Goal: Information Seeking & Learning: Learn about a topic

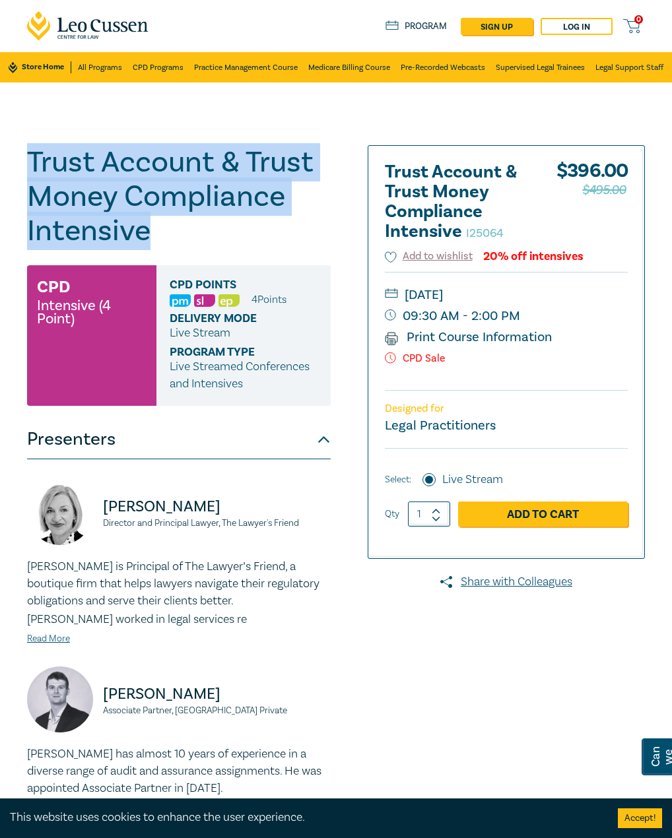
drag, startPoint x: 106, startPoint y: 224, endPoint x: 28, endPoint y: 162, distance: 99.1
click at [15, 163] on div "Trust Account & Trust Money Compliance Intensive I25064 CPD Intensive (4 Point)…" at bounding box center [336, 598] width 672 height 1032
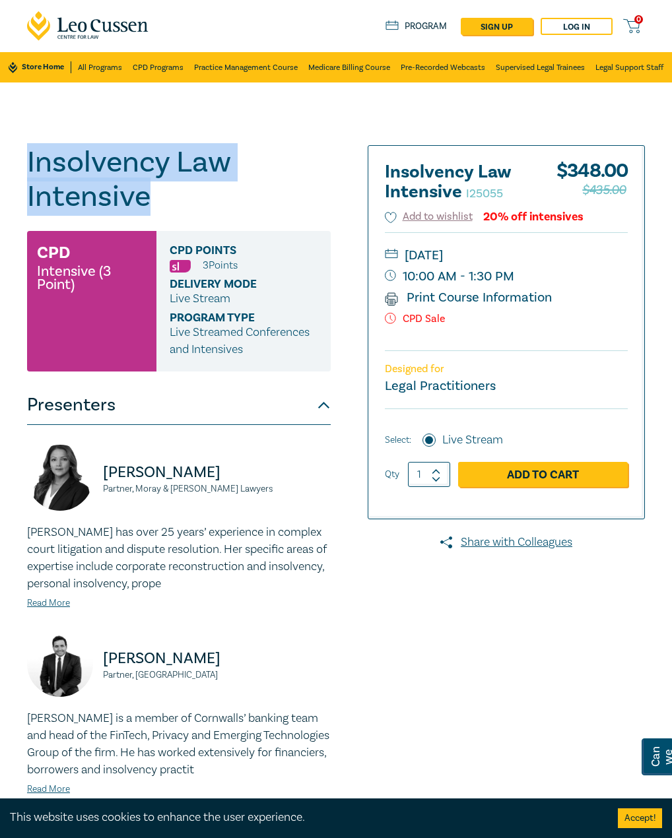
drag, startPoint x: 163, startPoint y: 193, endPoint x: 30, endPoint y: 168, distance: 135.6
click at [30, 168] on h1 "Insolvency Law Intensive I25055" at bounding box center [178, 179] width 303 height 69
copy h1 "Insolvency Law Intensive"
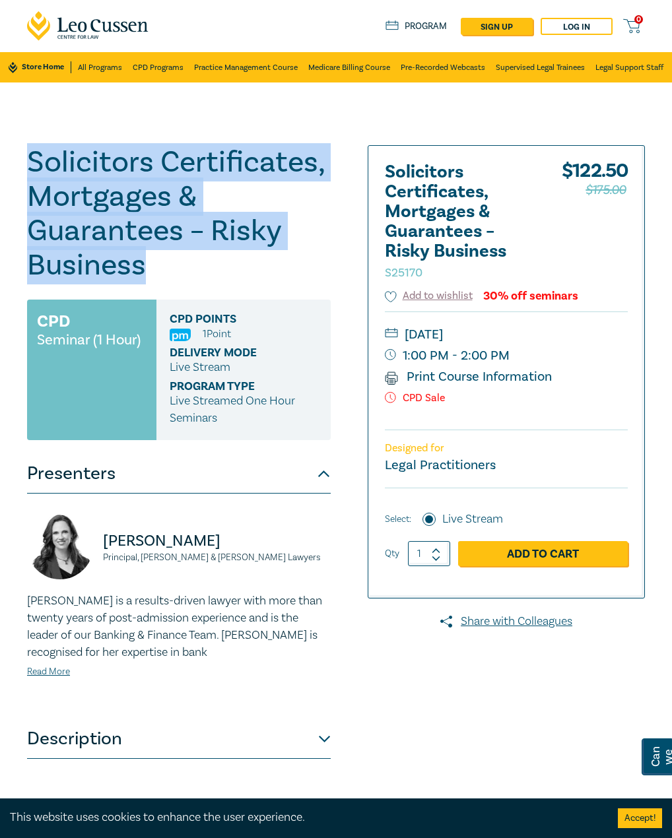
drag, startPoint x: 155, startPoint y: 269, endPoint x: 30, endPoint y: 144, distance: 176.8
click at [30, 145] on h1 "Solicitors Certificates, Mortgages & Guarantees – Risky Business S25170" at bounding box center [178, 213] width 303 height 137
click at [160, 253] on h1 "Solicitors Certificates, Mortgages & Guarantees – Risky Business S25170" at bounding box center [178, 213] width 303 height 137
drag, startPoint x: 95, startPoint y: 250, endPoint x: 23, endPoint y: 156, distance: 118.1
click at [23, 156] on div "Solicitors Certificates, Mortgages & Guarantees – Risky Business S25170 CPD Sem…" at bounding box center [203, 475] width 369 height 660
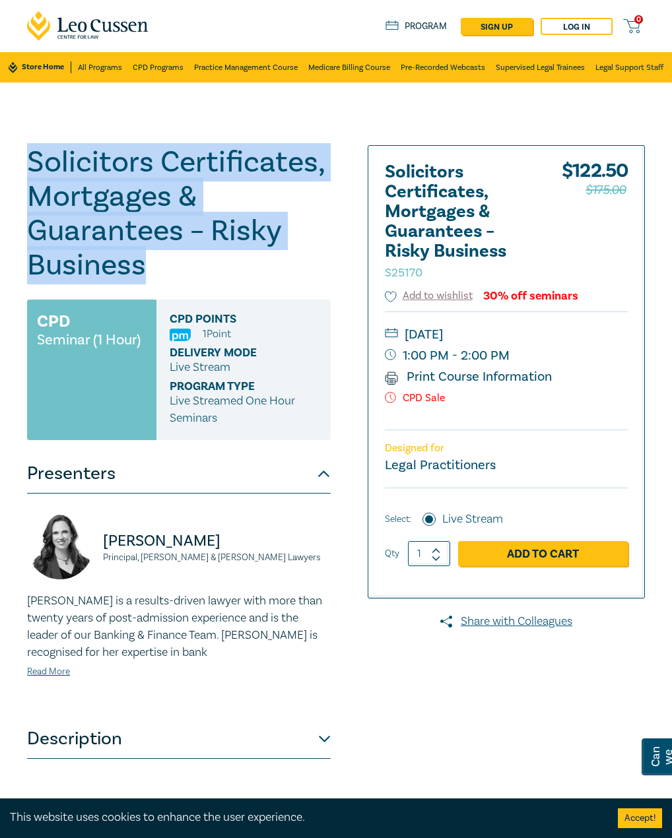
copy h1 "Solicitors Certificates, Mortgages & Guarantees – Risky Business"
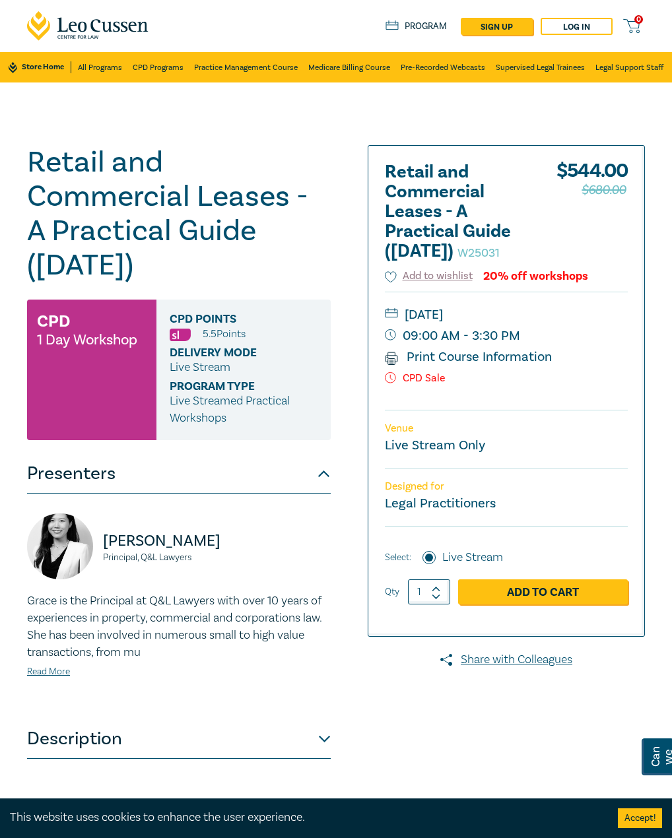
drag, startPoint x: 257, startPoint y: 266, endPoint x: 79, endPoint y: 173, distance: 200.4
click at [9, 159] on div "Retail and Commercial Leases - A Practical Guide ([DATE]) W25031 CPD 1 Day Work…" at bounding box center [336, 474] width 672 height 785
drag, startPoint x: 80, startPoint y: 173, endPoint x: 225, endPoint y: 140, distance: 148.8
click at [225, 137] on div "Retail and Commercial Leases - A Practical Guide ([DATE]) W25031 CPD 1 Day Work…" at bounding box center [336, 474] width 672 height 785
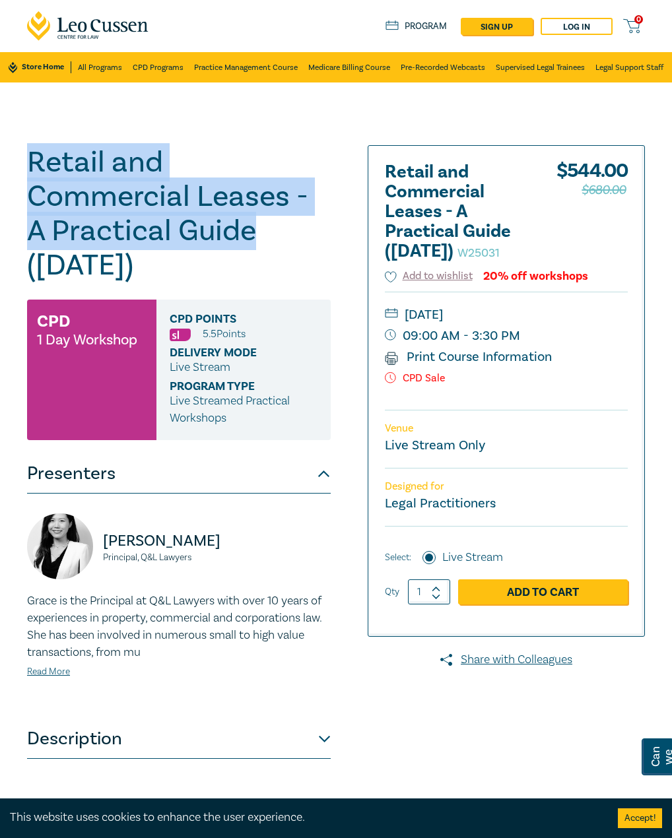
drag, startPoint x: 261, startPoint y: 235, endPoint x: 63, endPoint y: 152, distance: 215.0
click at [15, 158] on div "Retail and Commercial Leases - A Practical Guide ([DATE]) W25031 CPD 1 Day Work…" at bounding box center [336, 474] width 672 height 785
copy h1 "Retail and Commercial Leases - A Practical Guide"
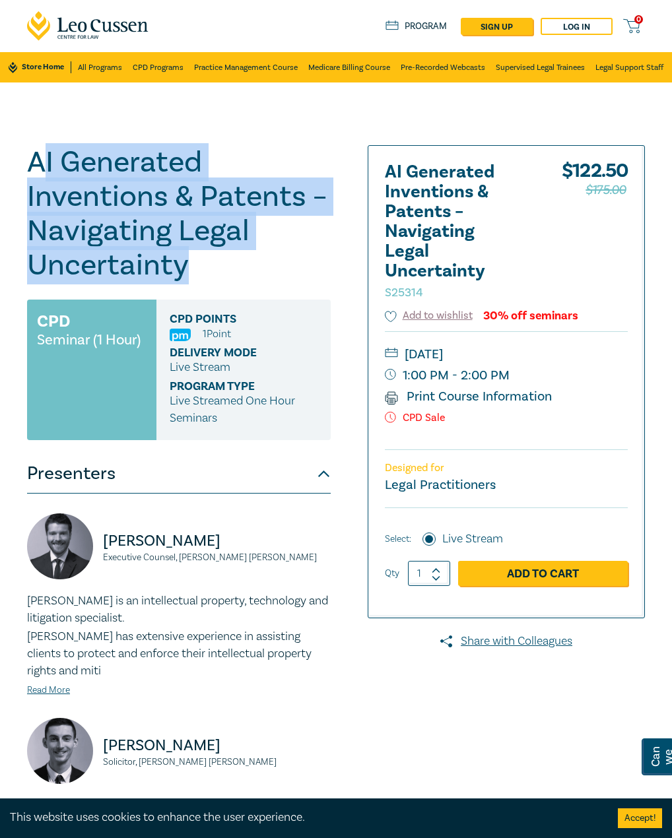
drag, startPoint x: 209, startPoint y: 274, endPoint x: 38, endPoint y: 151, distance: 210.8
click at [38, 151] on h1 "AI Generated Inventions & Patents – Navigating Legal Uncertainty S25314" at bounding box center [178, 213] width 303 height 137
click at [167, 269] on h1 "AI Generated Inventions & Patents – Navigating Legal Uncertainty S25314" at bounding box center [178, 213] width 303 height 137
drag, startPoint x: 247, startPoint y: 294, endPoint x: 12, endPoint y: 156, distance: 273.2
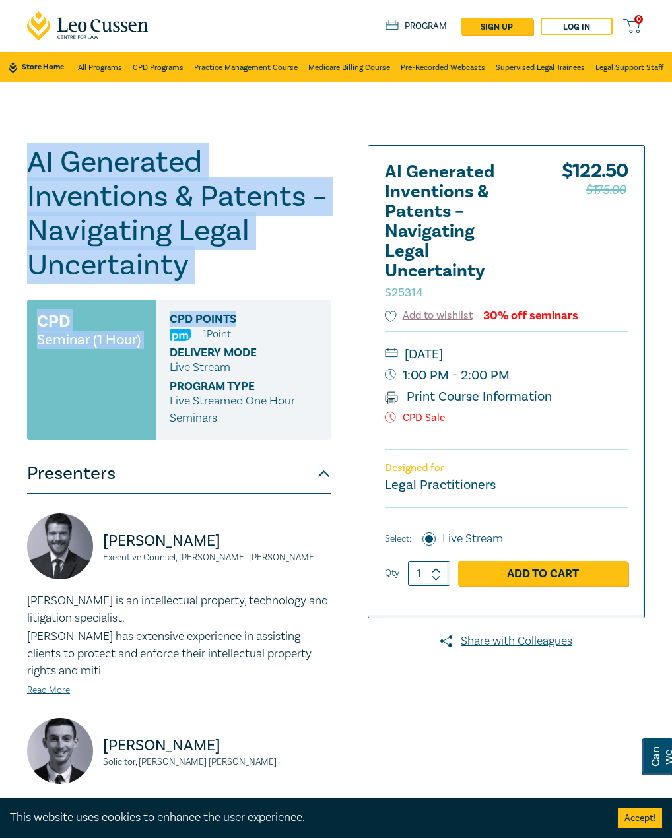
click at [71, 190] on h1 "AI Generated Inventions & Patents – Navigating Legal Uncertainty S25314" at bounding box center [178, 213] width 303 height 137
click at [218, 270] on h1 "AI Generated Inventions & Patents – Navigating Legal Uncertainty S25314" at bounding box center [178, 213] width 303 height 137
click at [237, 274] on h1 "AI Generated Inventions & Patents – Navigating Legal Uncertainty S25314" at bounding box center [178, 213] width 303 height 137
drag, startPoint x: 201, startPoint y: 265, endPoint x: 73, endPoint y: 174, distance: 156.5
click at [28, 166] on h1 "AI Generated Inventions & Patents – Navigating Legal Uncertainty S25314" at bounding box center [178, 213] width 303 height 137
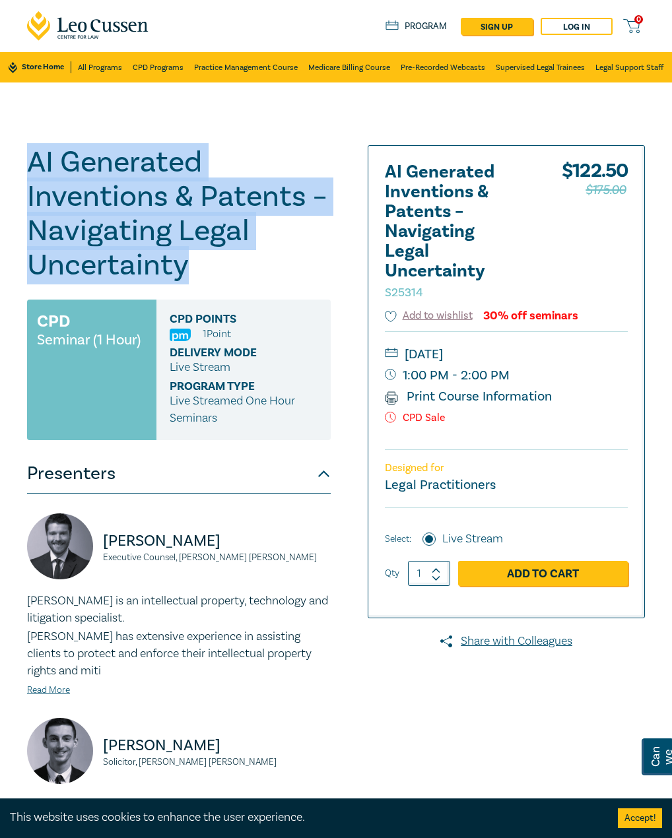
copy h1 "AI Generated Inventions & Patents – Navigating Legal Uncertainty"
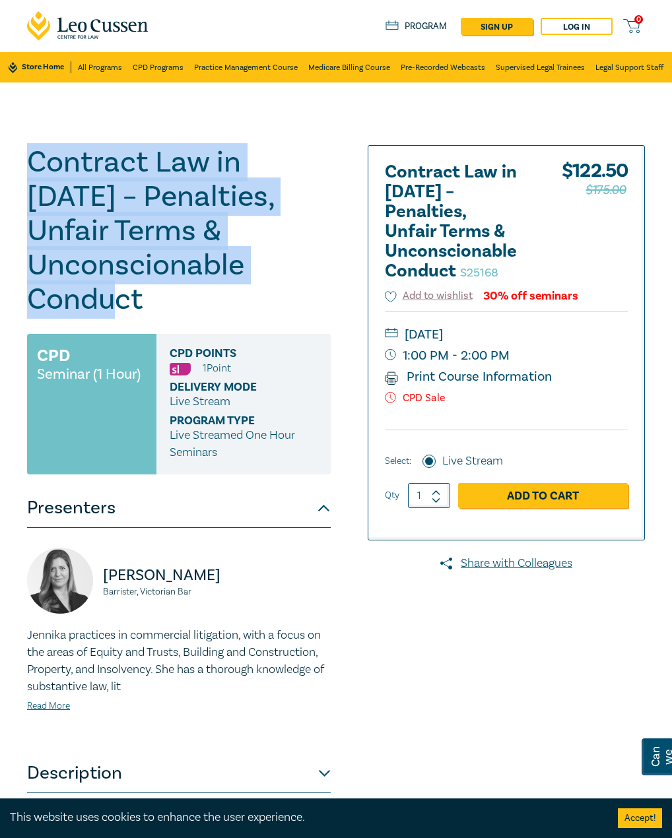
drag, startPoint x: 160, startPoint y: 298, endPoint x: 25, endPoint y: 156, distance: 195.5
click at [25, 156] on div "Contract Law in [DATE] – Penalties, Unfair Terms & Unconscionable Conduct S2516…" at bounding box center [203, 475] width 369 height 660
copy h1 "Contract Law in [DATE] – Penalties, Unfair Terms & Unconscionable Conduct"
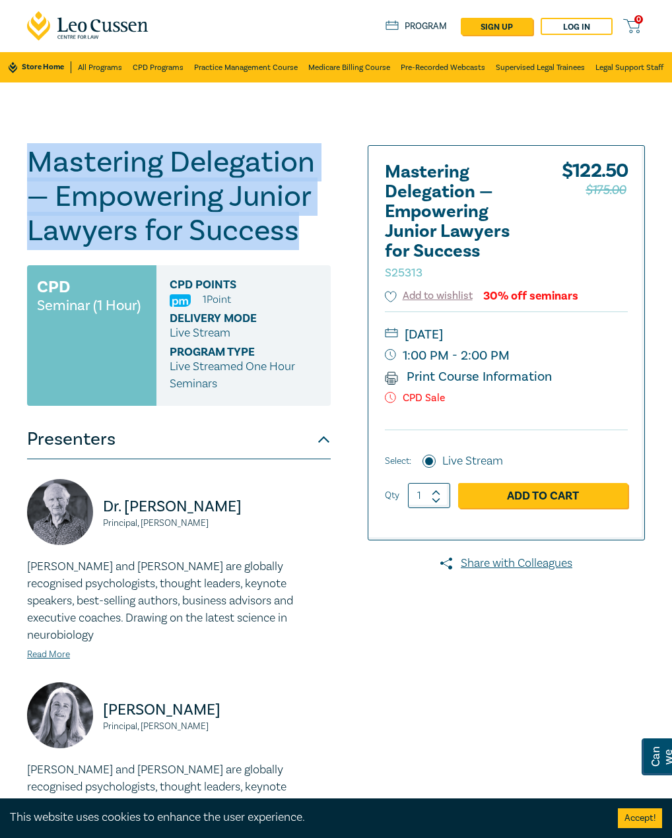
drag, startPoint x: 318, startPoint y: 234, endPoint x: 18, endPoint y: 164, distance: 308.1
click at [18, 164] on div "Mastering Delegation — Empowering Junior Lawyers for Success S25313 CPD Seminar…" at bounding box center [336, 544] width 672 height 925
copy h1 "Mastering Delegation — Empowering Junior Lawyers for Success"
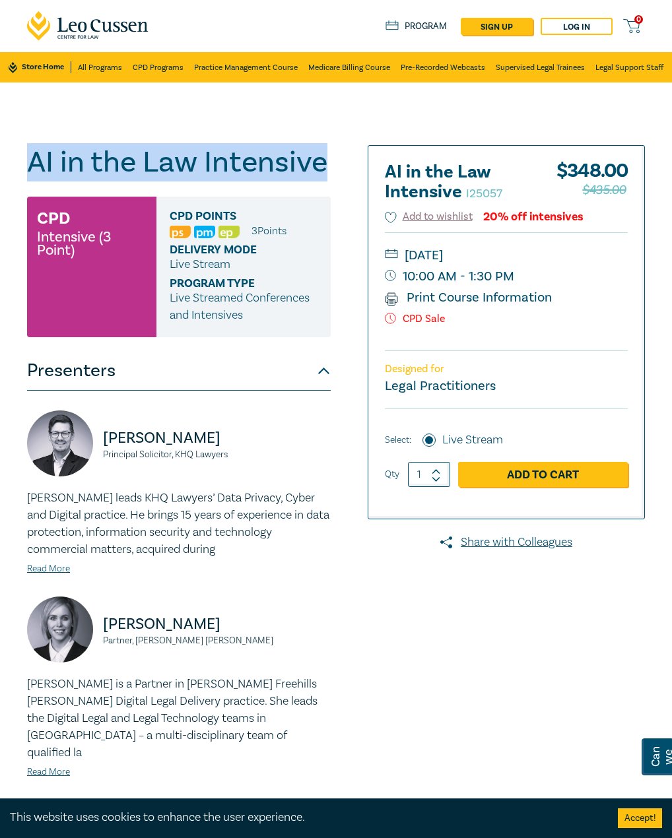
drag, startPoint x: 334, startPoint y: 161, endPoint x: 8, endPoint y: 168, distance: 326.6
click at [8, 168] on div "AI in the Law Intensive I25057 CPD Intensive (3 Point) CPD Points 3 Point s Del…" at bounding box center [336, 594] width 672 height 1025
copy h1 "AI in the Law Intensive"
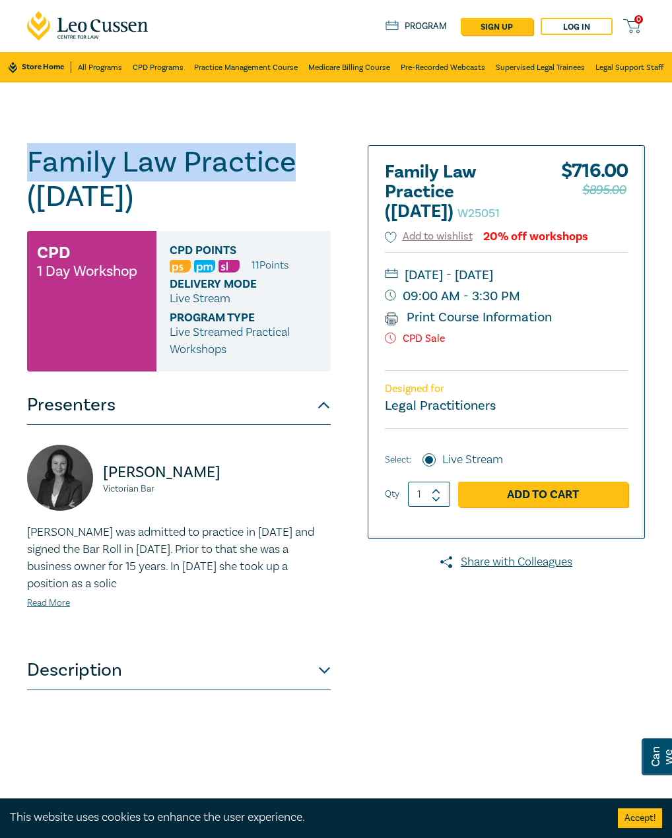
drag, startPoint x: 313, startPoint y: 164, endPoint x: 18, endPoint y: 173, distance: 294.4
click at [18, 173] on div "Family Law Practice ([DATE]) W25051 CPD 1 Day Workshop CPD Points 11 Point s De…" at bounding box center [336, 474] width 672 height 785
copy h1 "Family Law Practice"
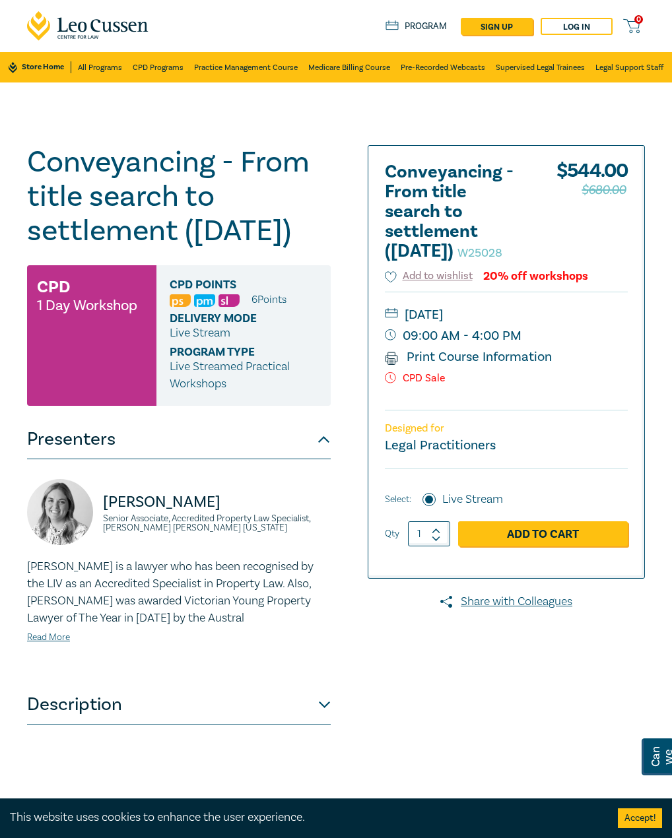
click at [171, 227] on h1 "Conveyancing - From title search to settlement ([DATE]) W25028" at bounding box center [178, 196] width 303 height 103
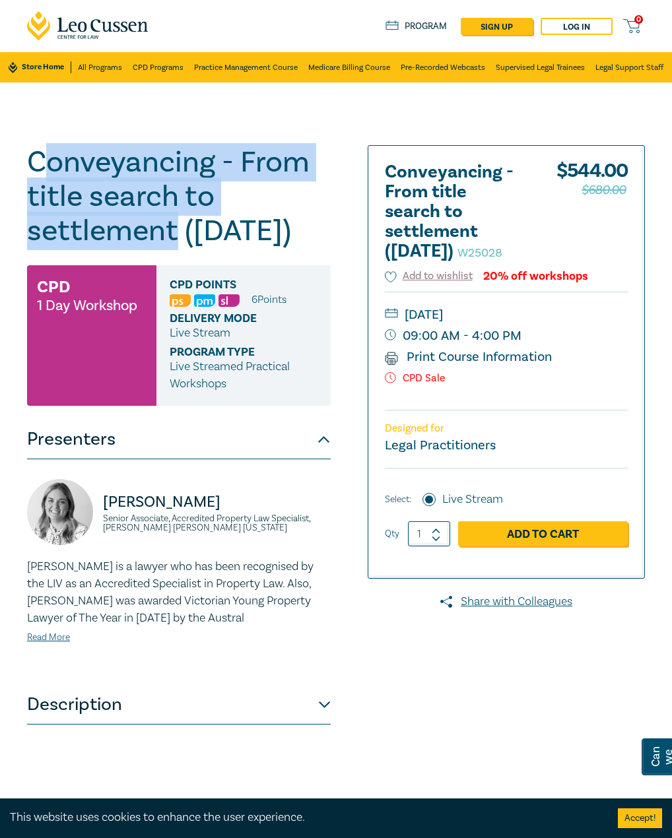
drag, startPoint x: 208, startPoint y: 219, endPoint x: 41, endPoint y: 168, distance: 174.5
click at [47, 171] on h1 "Conveyancing - From title search to settlement ([DATE]) W25028" at bounding box center [178, 196] width 303 height 103
drag, startPoint x: 20, startPoint y: 155, endPoint x: 191, endPoint y: 233, distance: 187.8
click at [191, 233] on div "Conveyancing - From title search to settlement (November 2025) W25028 CPD 1 Day…" at bounding box center [203, 475] width 369 height 660
copy h1 "Conveyancing - From title search to settlement"
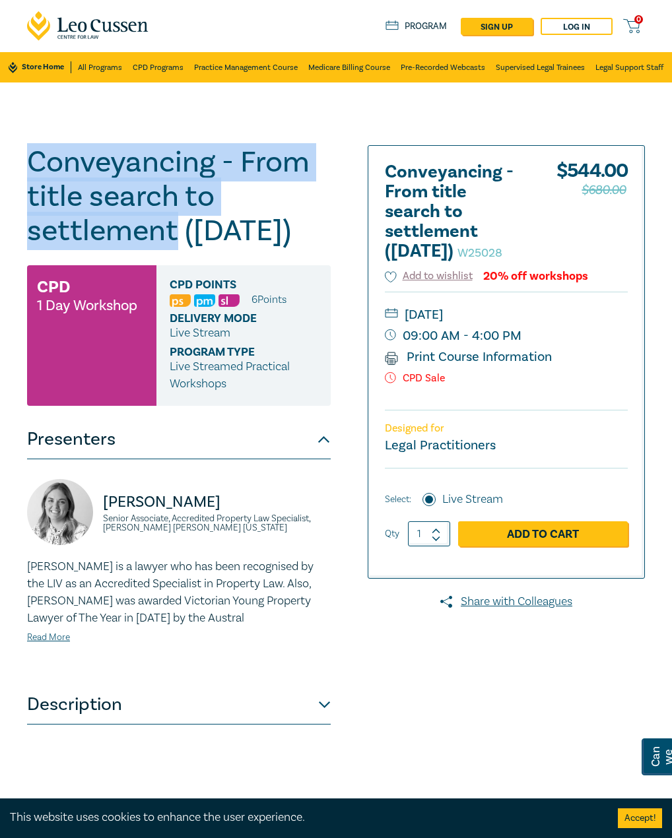
click at [188, 136] on div "Conveyancing - From title search to settlement (November 2025) W25028 CPD 1 Day…" at bounding box center [336, 474] width 672 height 785
drag, startPoint x: 193, startPoint y: 224, endPoint x: 24, endPoint y: 165, distance: 178.2
click at [24, 165] on div "Conveyancing - From title search to settlement (November 2025) W25028 CPD 1 Day…" at bounding box center [203, 475] width 369 height 660
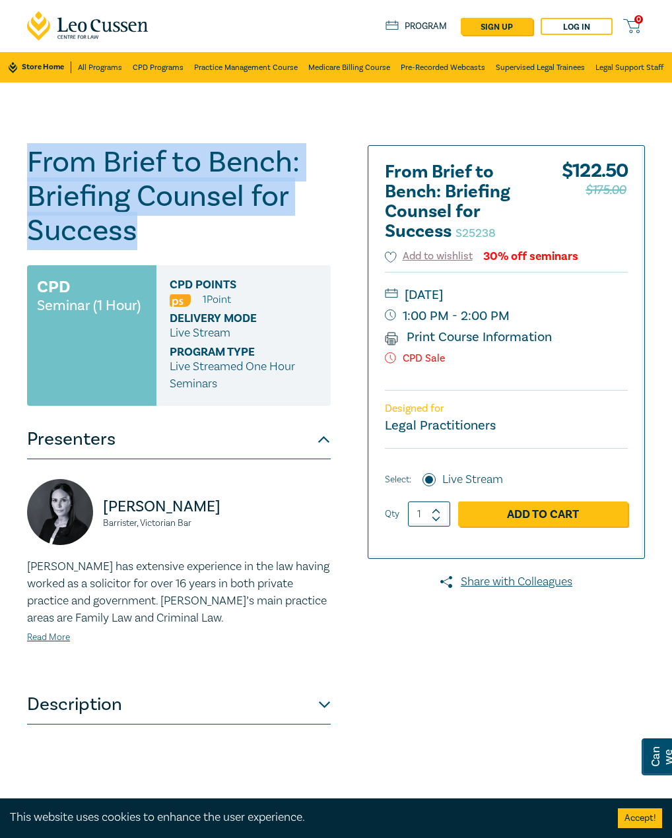
drag, startPoint x: 145, startPoint y: 234, endPoint x: 33, endPoint y: 160, distance: 133.9
click at [33, 160] on h1 "From Brief to Bench: Briefing Counsel for Success S25238" at bounding box center [178, 196] width 303 height 103
copy h1 "From Brief to Bench: Briefing Counsel for Success"
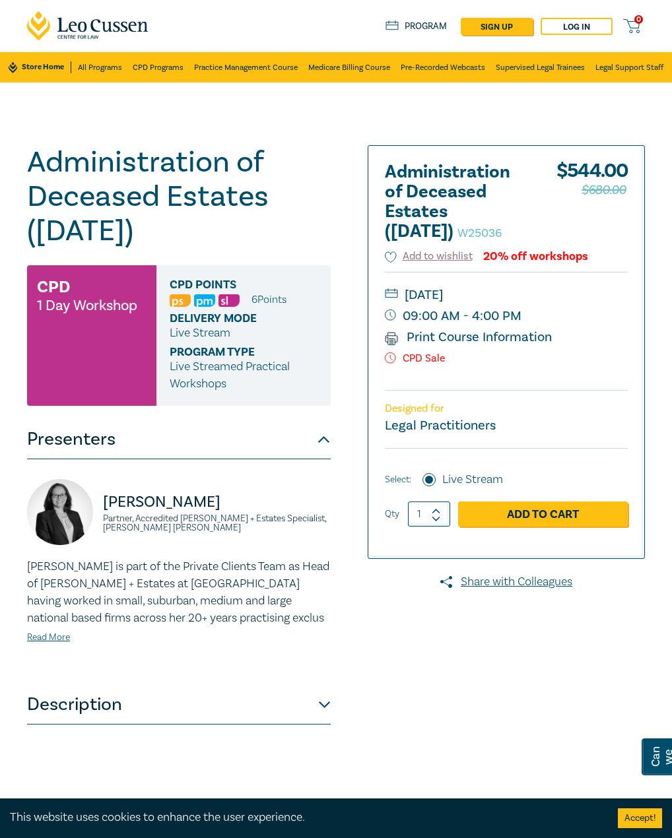
drag, startPoint x: 207, startPoint y: 169, endPoint x: 216, endPoint y: 169, distance: 8.6
click at [207, 169] on h1 "Administration of Deceased Estates (Nov 2025) W25036" at bounding box center [178, 196] width 303 height 103
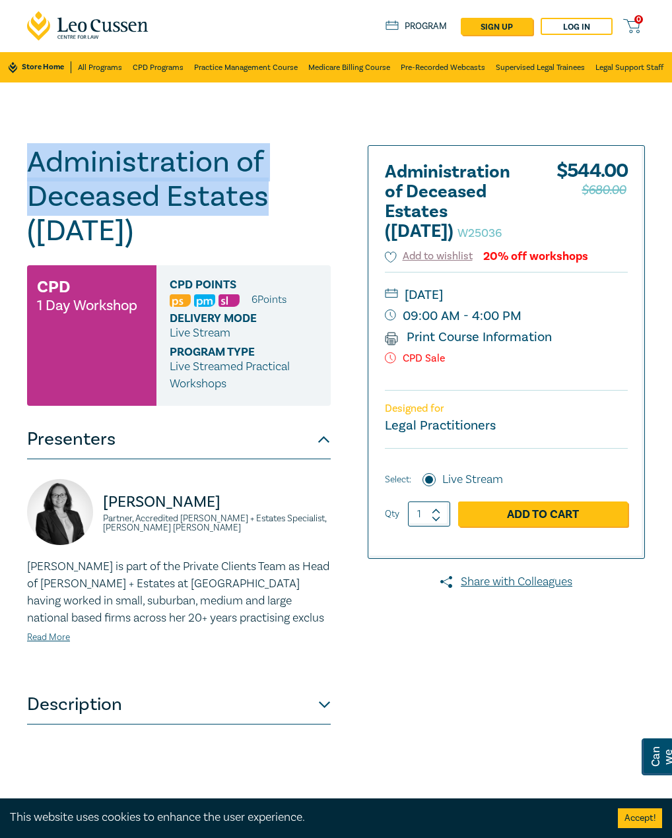
drag, startPoint x: 276, startPoint y: 191, endPoint x: 26, endPoint y: 161, distance: 251.2
click at [26, 161] on div "Administration of Deceased Estates (Nov 2025) W25036 CPD 1 Day Workshop CPD Poi…" at bounding box center [203, 475] width 369 height 660
copy h1 "Administration of Deceased Estates"
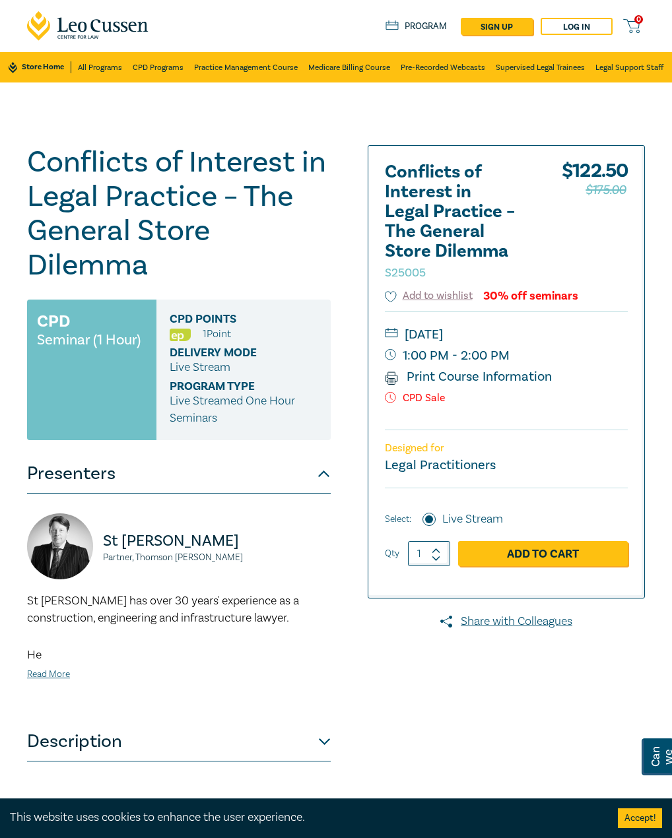
click at [123, 239] on h1 "Conflicts of Interest in Legal Practice – The General Store Dilemma S25005" at bounding box center [178, 213] width 303 height 137
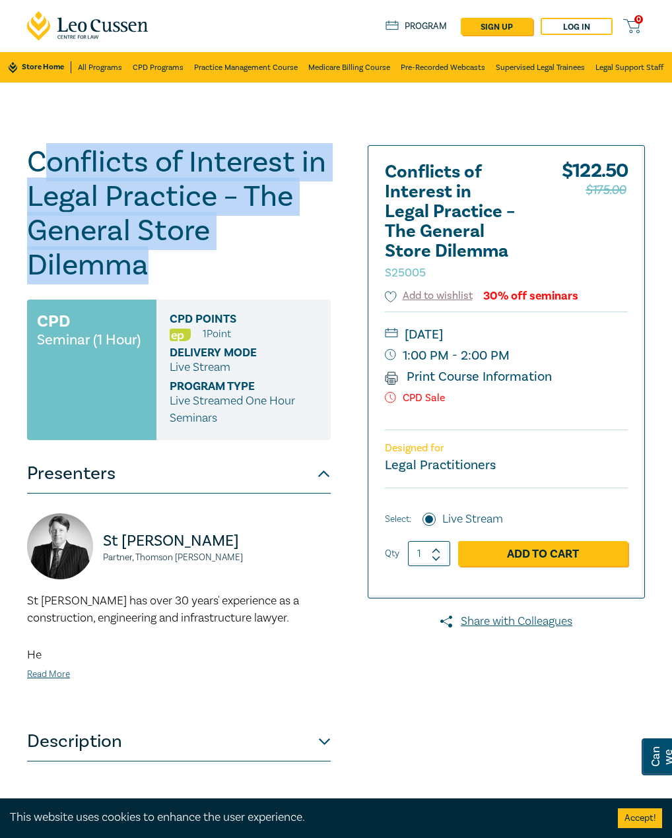
drag, startPoint x: 176, startPoint y: 259, endPoint x: 38, endPoint y: 164, distance: 167.1
click at [38, 164] on h1 "Conflicts of Interest in Legal Practice – The General Store Dilemma S25005" at bounding box center [178, 213] width 303 height 137
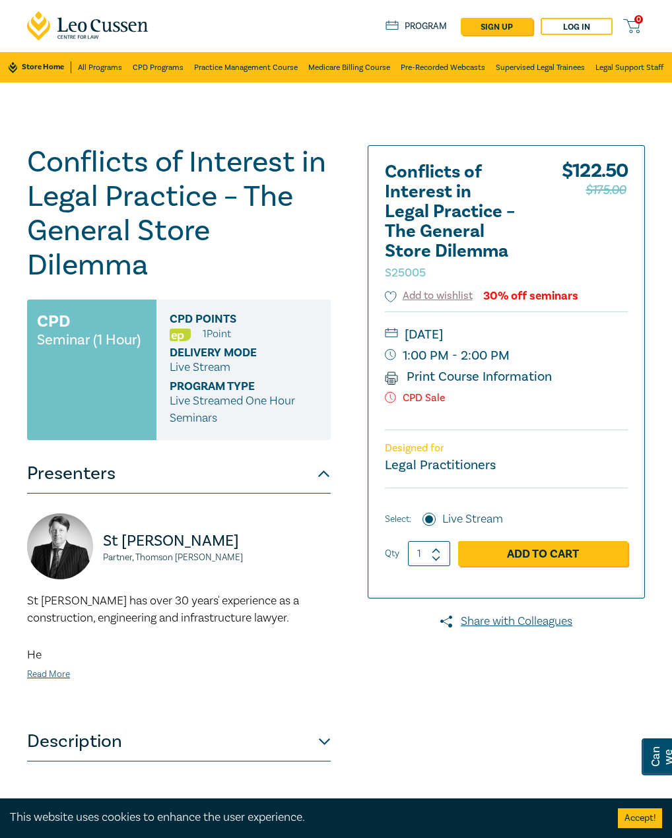
click at [31, 151] on h1 "Conflicts of Interest in Legal Practice – The General Store Dilemma S25005" at bounding box center [178, 213] width 303 height 137
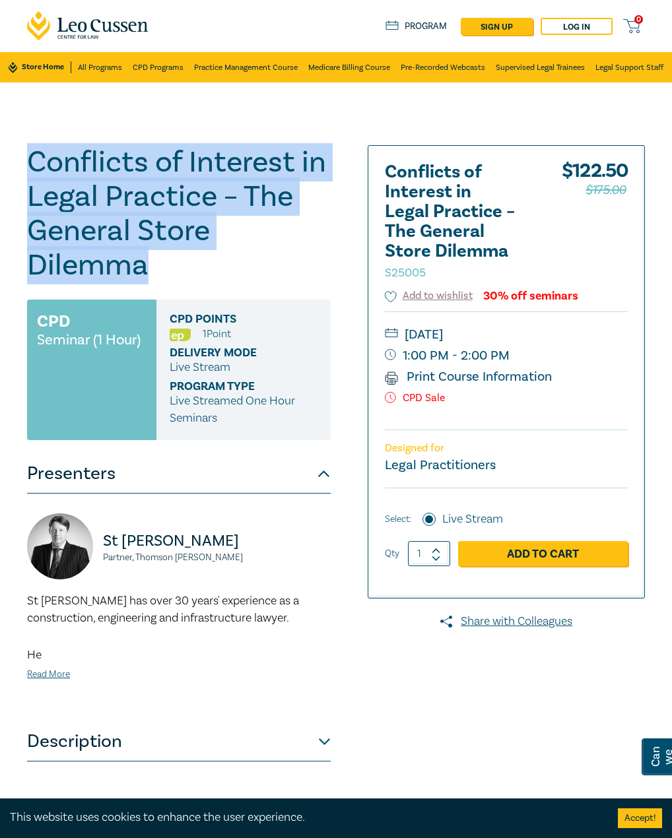
drag, startPoint x: 24, startPoint y: 156, endPoint x: 150, endPoint y: 279, distance: 176.3
click at [150, 279] on div "Conflicts of Interest in Legal Practice – The General Store Dilemma S25005 CPD …" at bounding box center [203, 475] width 369 height 660
drag, startPoint x: 109, startPoint y: 229, endPoint x: 102, endPoint y: 237, distance: 10.7
copy h1 "Conflicts of Interest in Legal Practice – The General Store Dilemma"
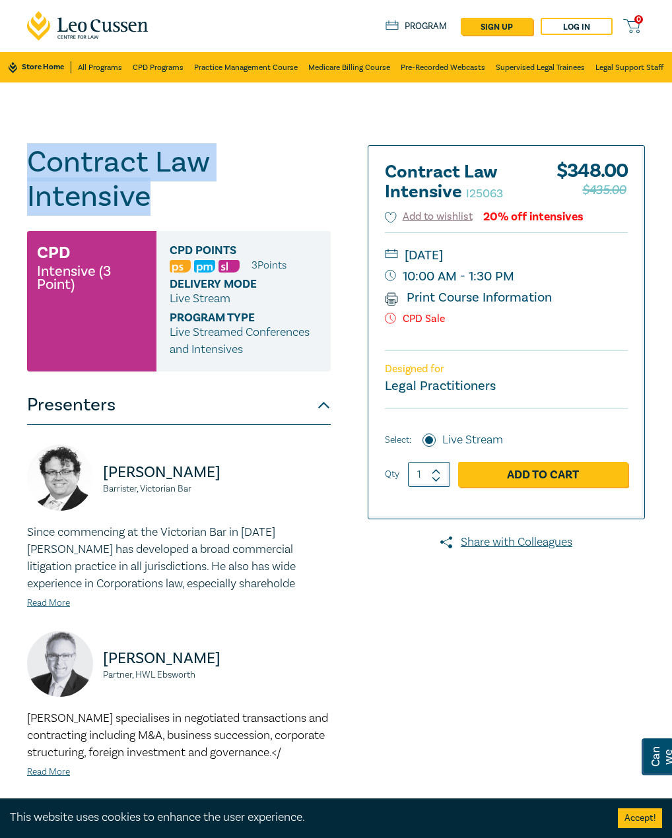
drag, startPoint x: 172, startPoint y: 189, endPoint x: 17, endPoint y: 154, distance: 158.8
click at [17, 154] on div "Contract Law Intensive I25063 CPD Intensive (3 Point) CPD Points 3 Point s Deli…" at bounding box center [336, 501] width 672 height 839
copy h1 "Contract Law Intensive"
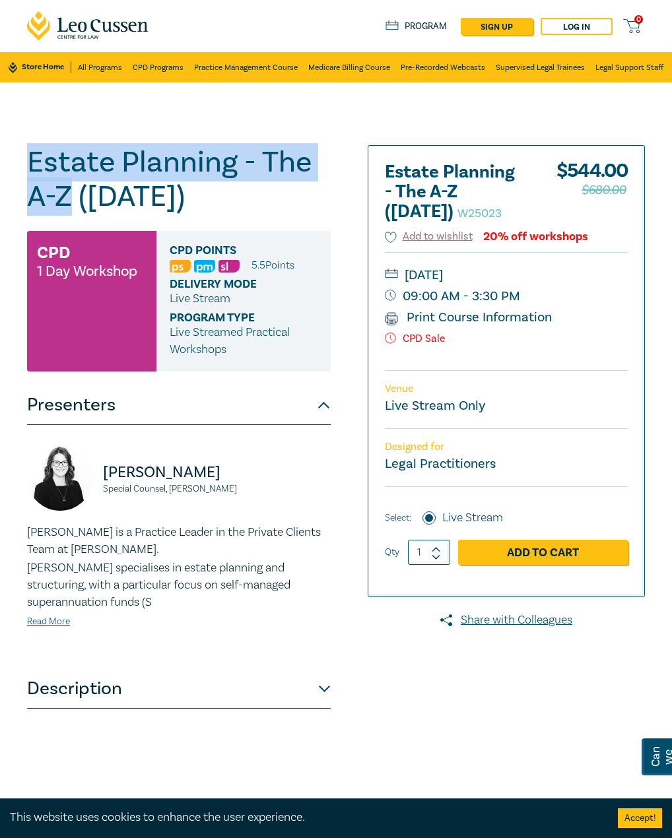
drag, startPoint x: 69, startPoint y: 189, endPoint x: 2, endPoint y: 154, distance: 75.8
click at [2, 154] on div "Estate Planning - The A-Z ([DATE]) W25023 CPD 1 Day Workshop CPD Points 5.5 Poi…" at bounding box center [336, 474] width 672 height 785
copy h1 "Estate Planning - The A-Z"
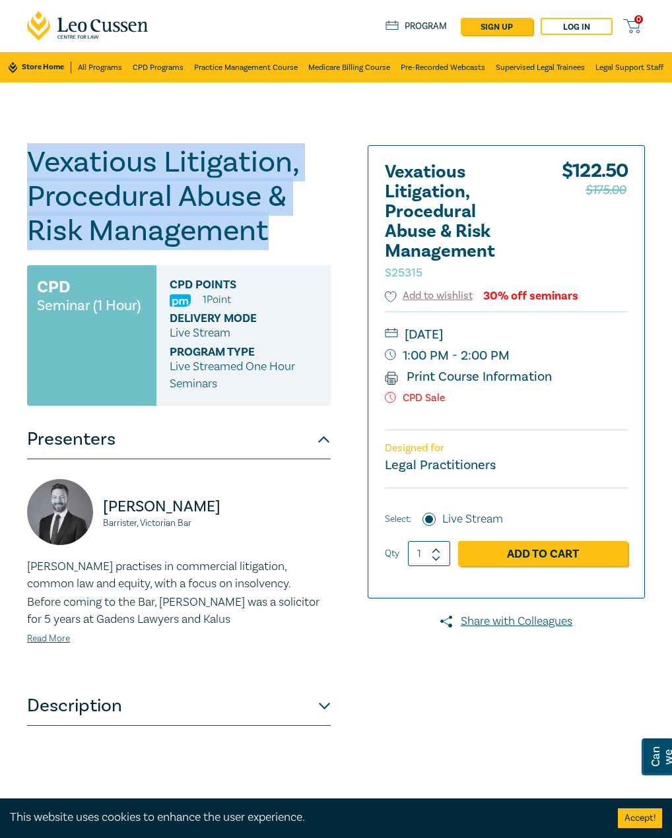
drag, startPoint x: 287, startPoint y: 235, endPoint x: 1, endPoint y: 177, distance: 292.0
click at [4, 174] on div "Vexatious Litigation, Procedural Abuse & Risk Management S25315 CPD Seminar (1 …" at bounding box center [336, 474] width 672 height 785
copy h1 "Vexatious Litigation, Procedural Abuse & Risk Management"
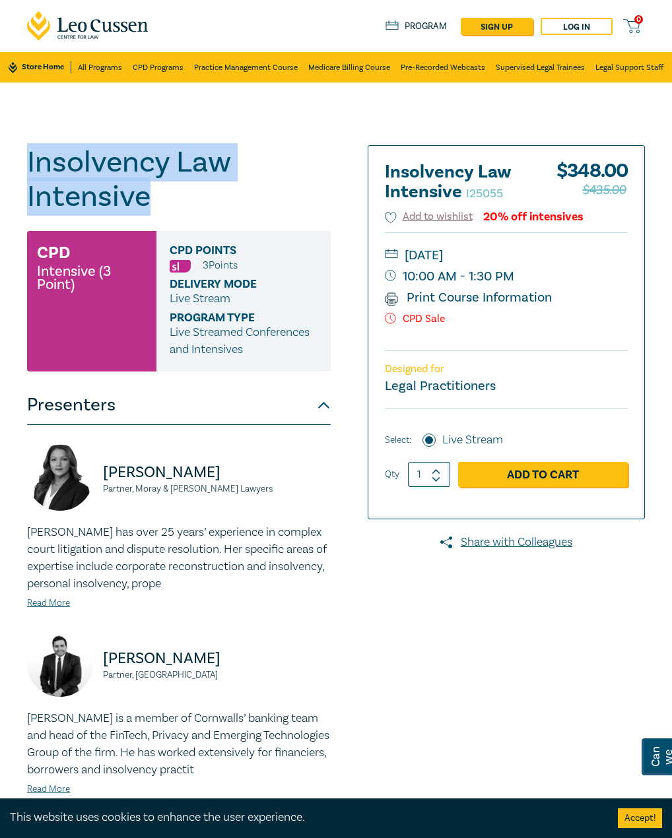
drag, startPoint x: 83, startPoint y: 188, endPoint x: 81, endPoint y: 175, distance: 13.3
click at [16, 160] on div "Insolvency Law Intensive I25055 CPD Intensive (3 Point) CPD Points 3 Point s De…" at bounding box center [336, 697] width 672 height 1230
copy h1 "Insolvency Law Intensive"
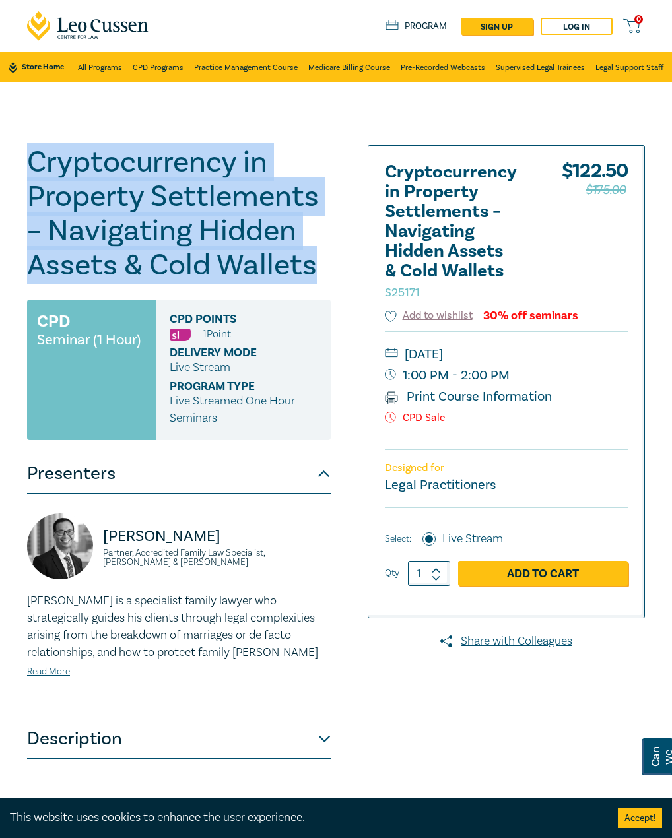
drag, startPoint x: 317, startPoint y: 274, endPoint x: 86, endPoint y: 196, distance: 243.9
click at [16, 166] on div "Cryptocurrency in Property Settlements – Navigating Hidden Assets & Cold Wallet…" at bounding box center [336, 474] width 672 height 785
copy h1 "Cryptocurrency in Property Settlements – Navigating Hidden Assets & Cold Wallets"
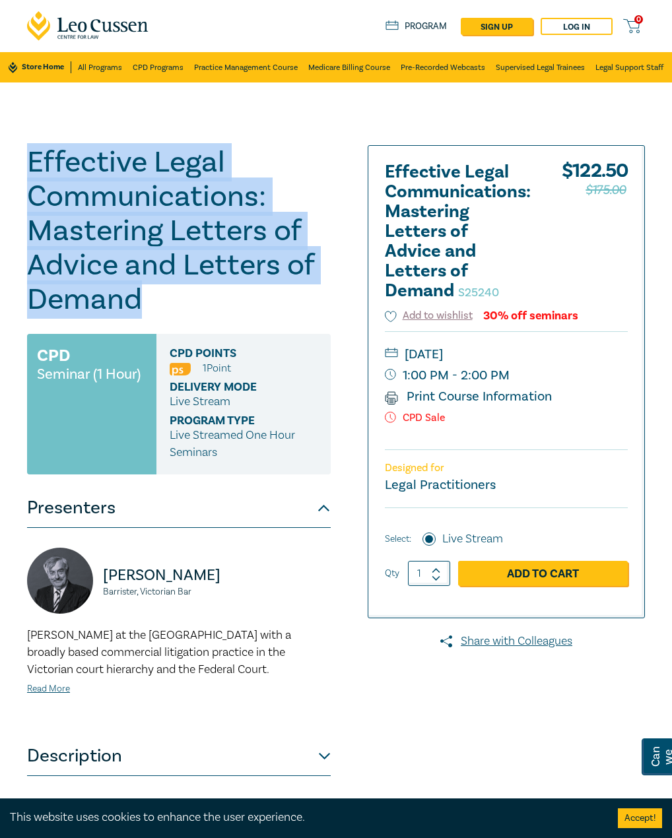
drag, startPoint x: 169, startPoint y: 312, endPoint x: 23, endPoint y: 169, distance: 204.3
click at [23, 169] on div "Effective Legal Communications: Mastering Letters of Advice and Letters of Dema…" at bounding box center [203, 475] width 369 height 660
copy h1 "Effective Legal Communications: Mastering Letters of Advice and Letters of Dema…"
